Goal: Information Seeking & Learning: Find contact information

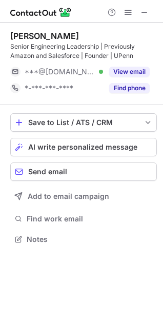
scroll to position [232, 163]
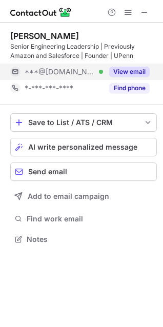
click at [134, 66] on div "View email" at bounding box center [126, 72] width 47 height 16
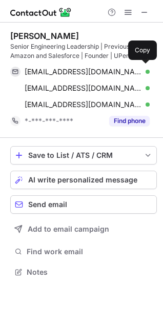
scroll to position [265, 163]
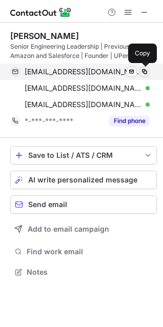
click at [148, 70] on span at bounding box center [145, 72] width 8 height 8
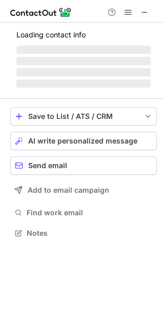
scroll to position [223, 163]
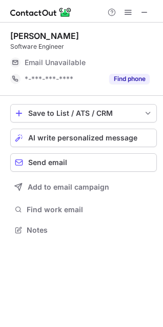
scroll to position [223, 163]
